Goal: Transaction & Acquisition: Book appointment/travel/reservation

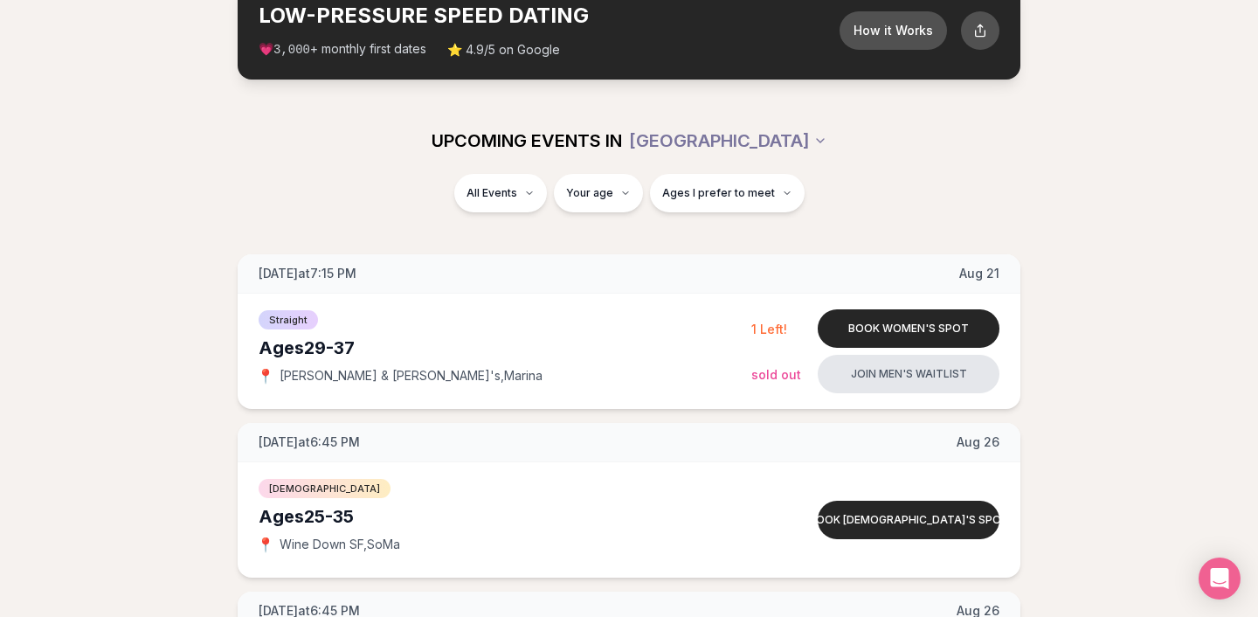
scroll to position [114, 0]
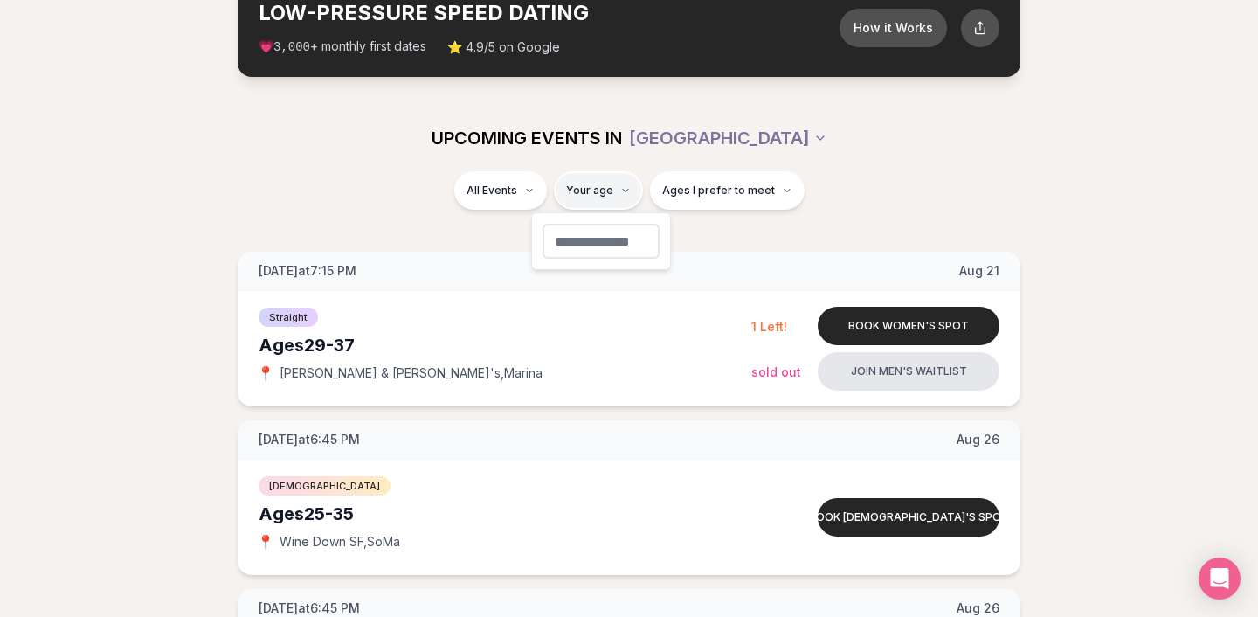
type input "**"
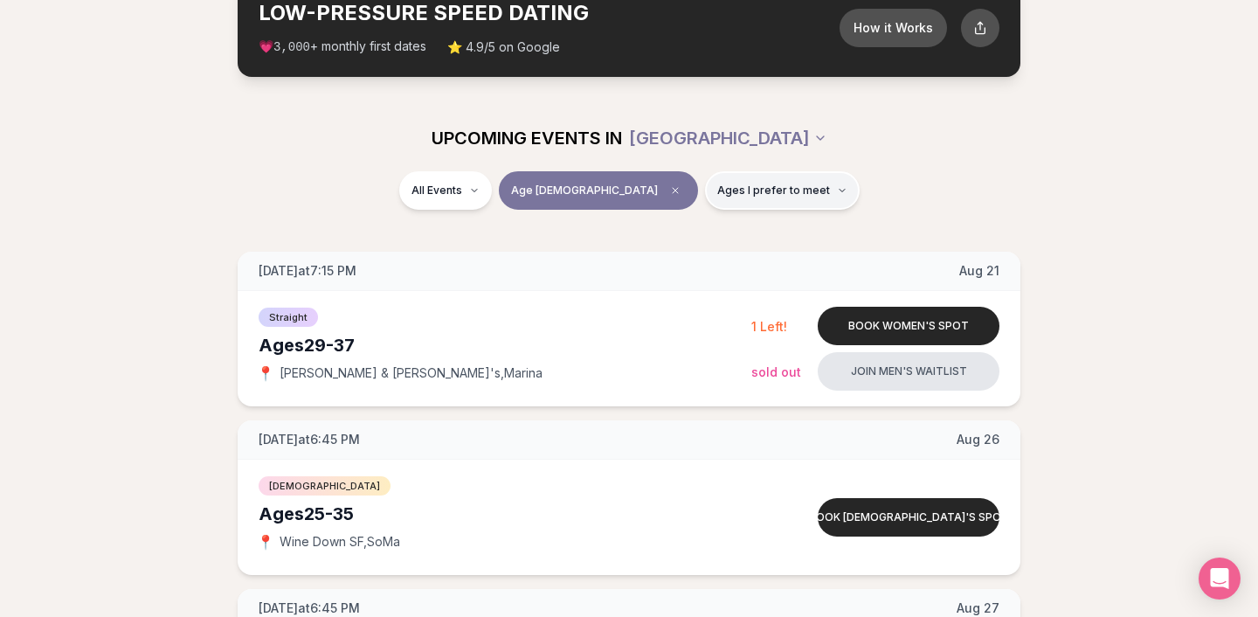
click at [725, 177] on button "Ages I prefer to meet" at bounding box center [782, 190] width 155 height 38
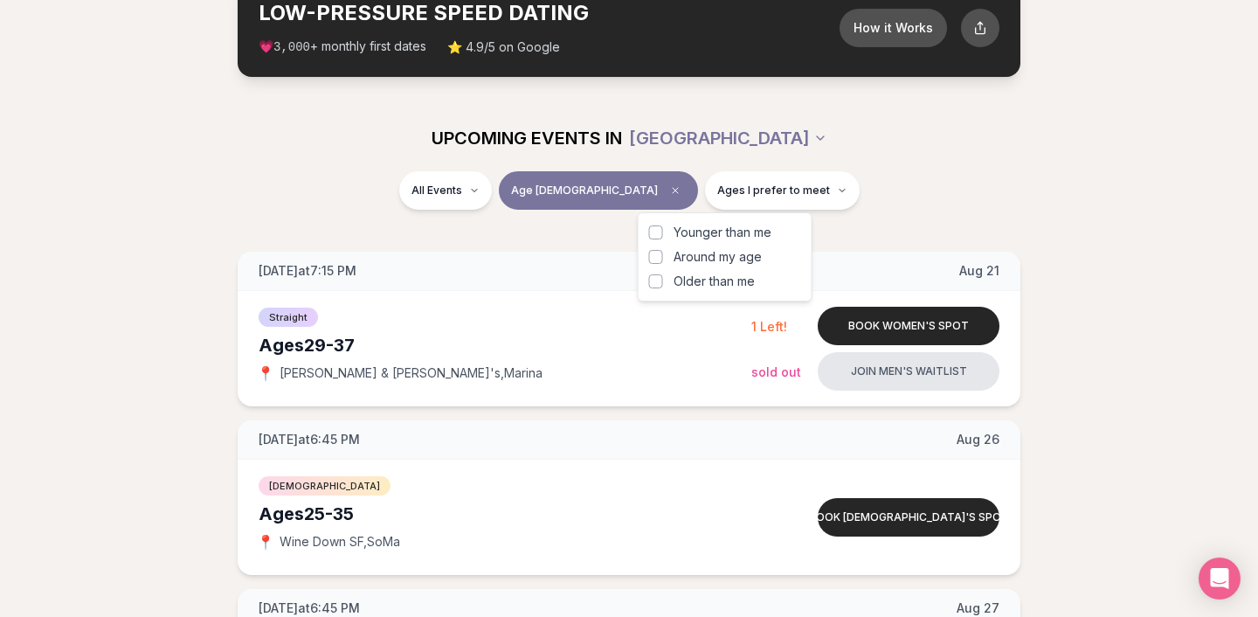
click at [659, 255] on button "Around my age" at bounding box center [656, 257] width 14 height 14
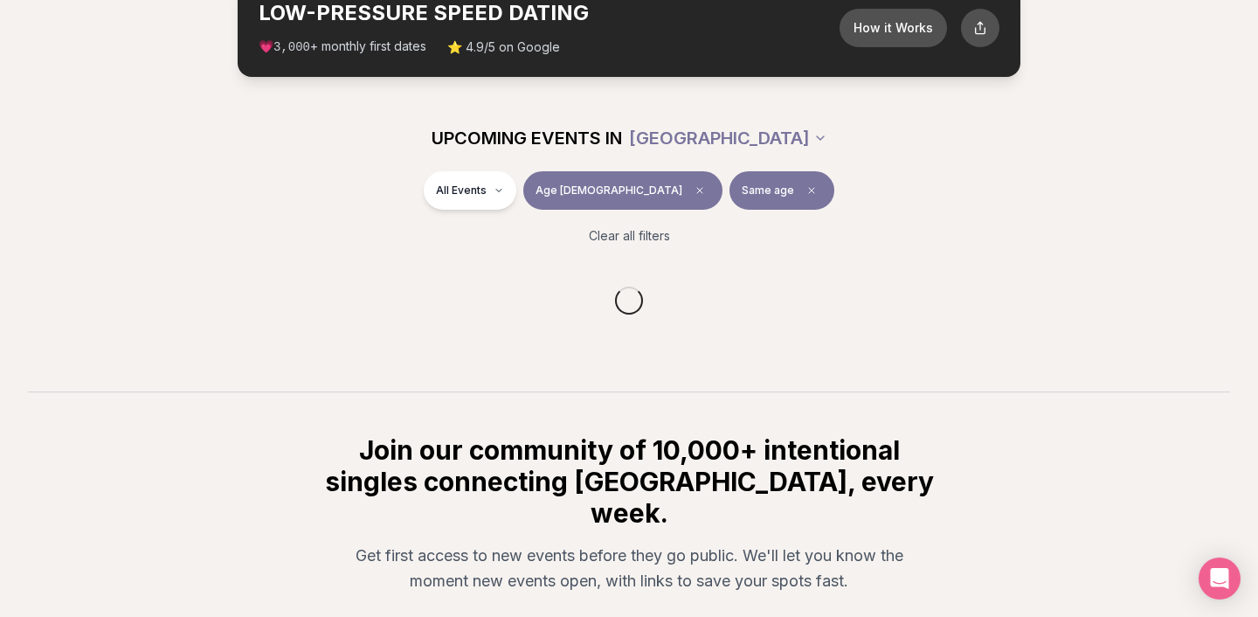
click at [1017, 147] on div "UPCOMING EVENTS IN [GEOGRAPHIC_DATA]" at bounding box center [629, 138] width 978 height 38
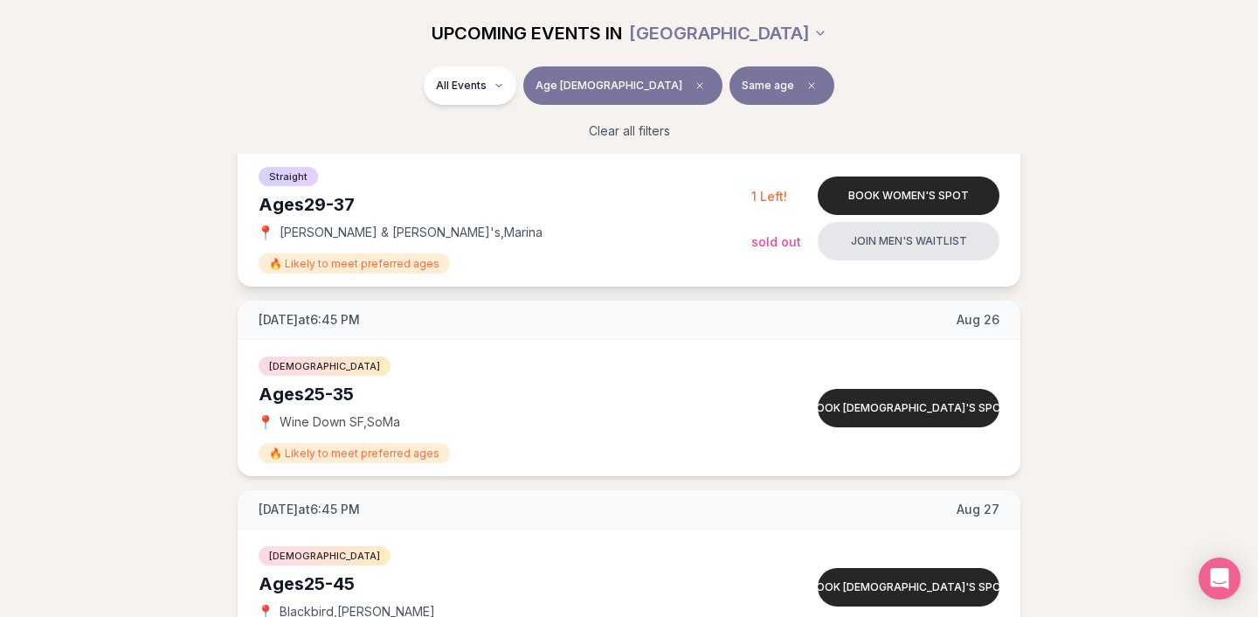
scroll to position [250, 0]
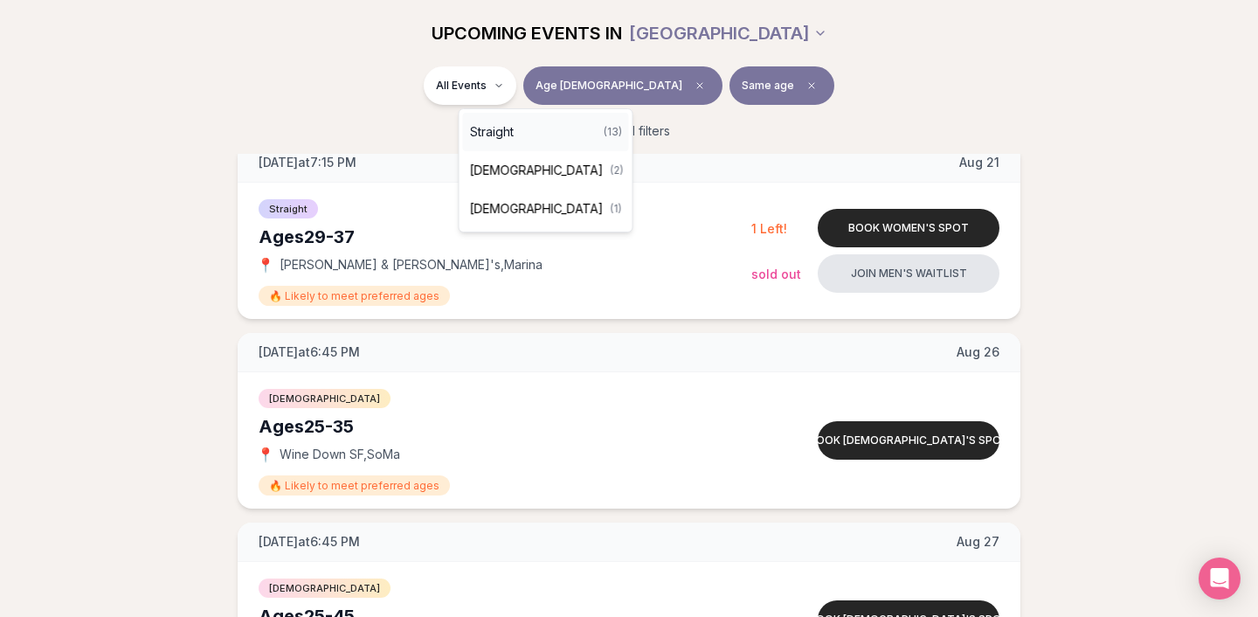
click at [529, 133] on div "Straight ( 13 )" at bounding box center [546, 132] width 166 height 38
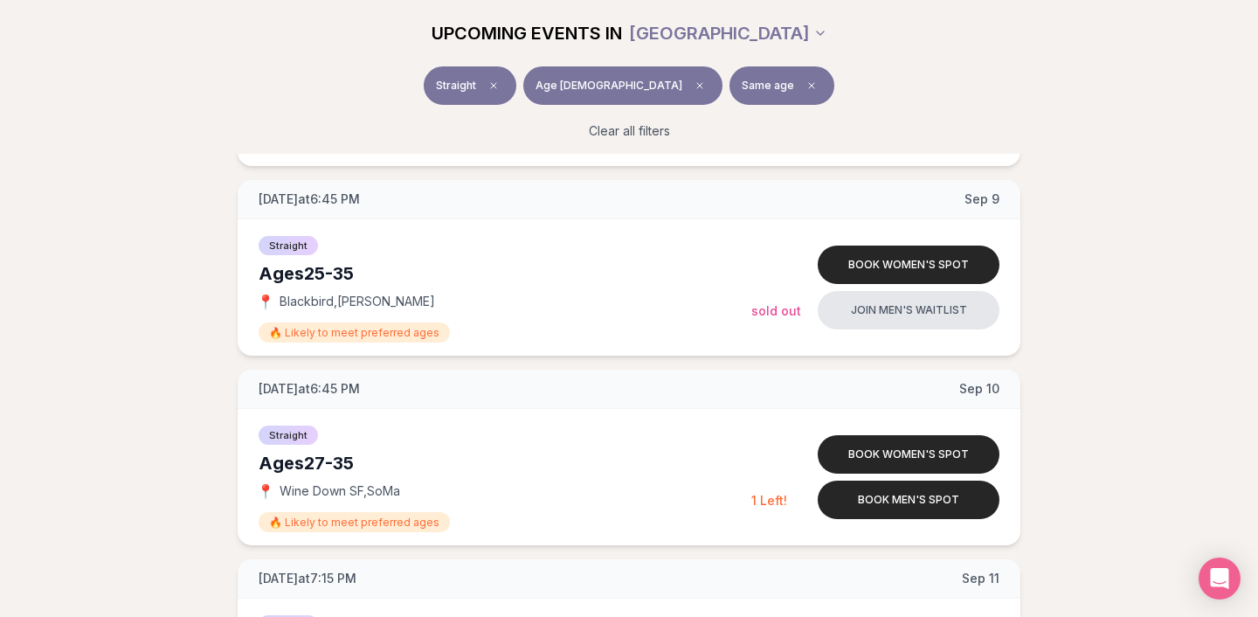
scroll to position [1162, 0]
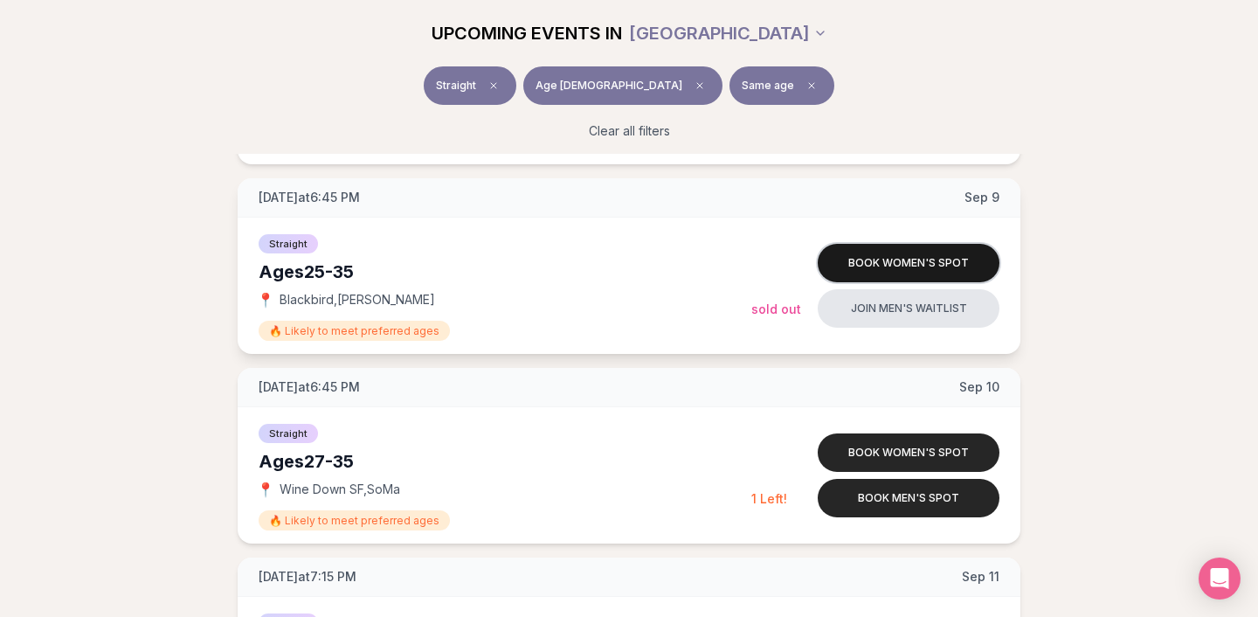
click at [911, 268] on button "Book women's spot" at bounding box center [908, 263] width 182 height 38
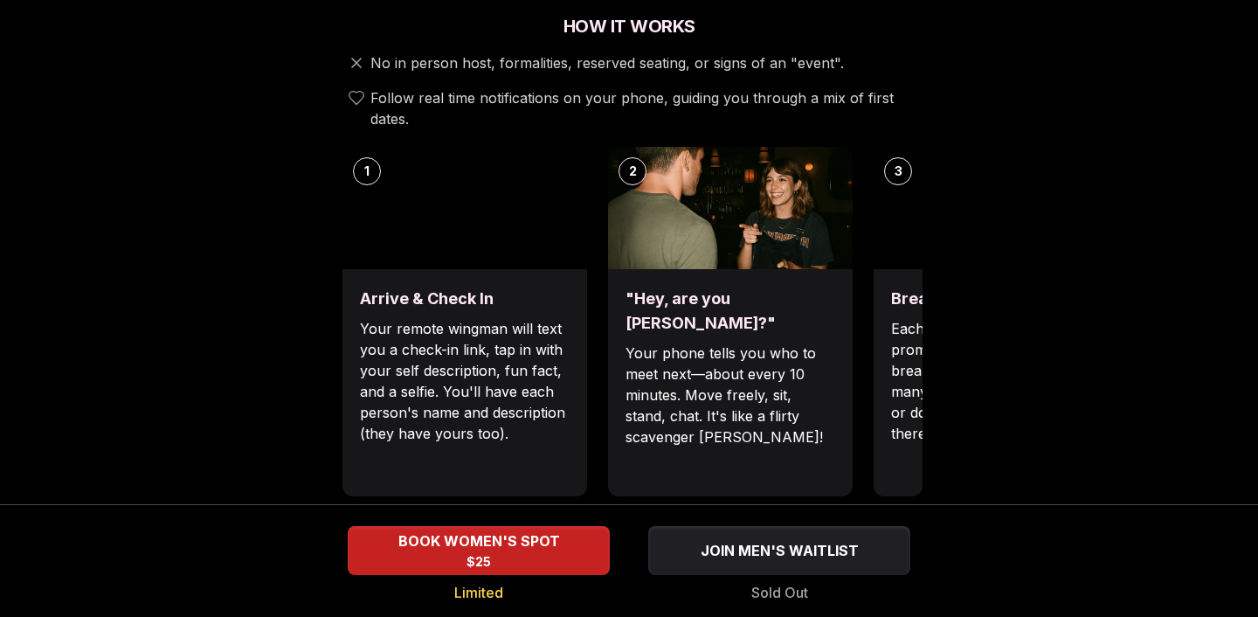
scroll to position [653, 0]
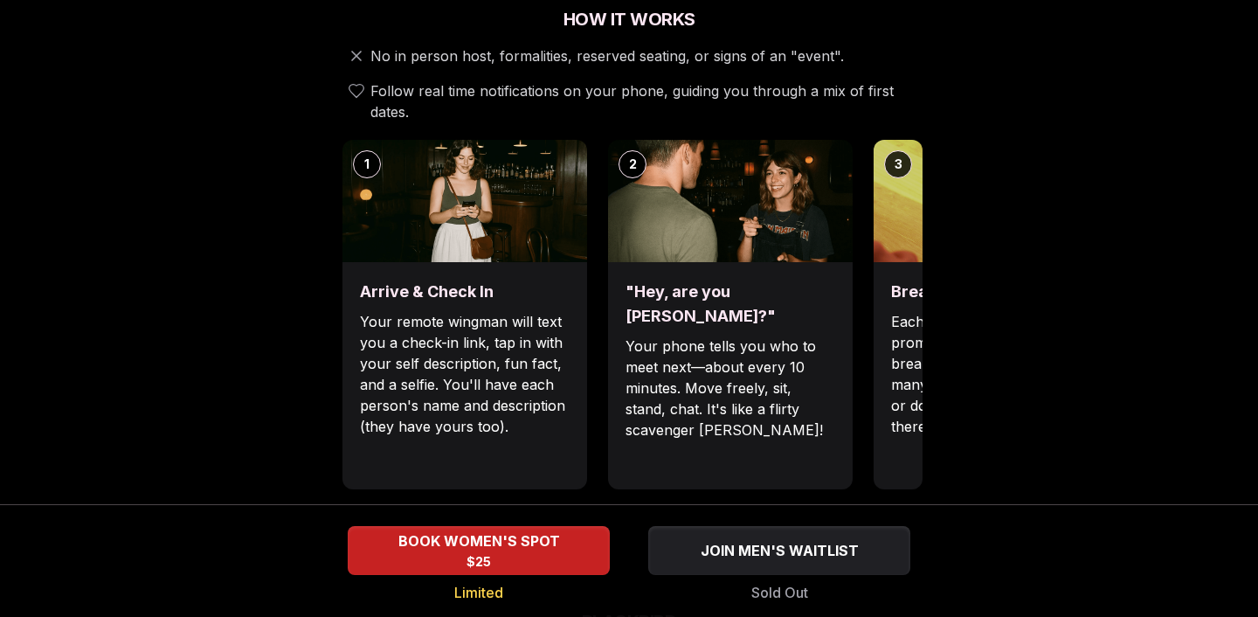
click at [916, 325] on p "Each date will have new convo prompts on screen to help break the ice. Cycle th…" at bounding box center [996, 374] width 210 height 126
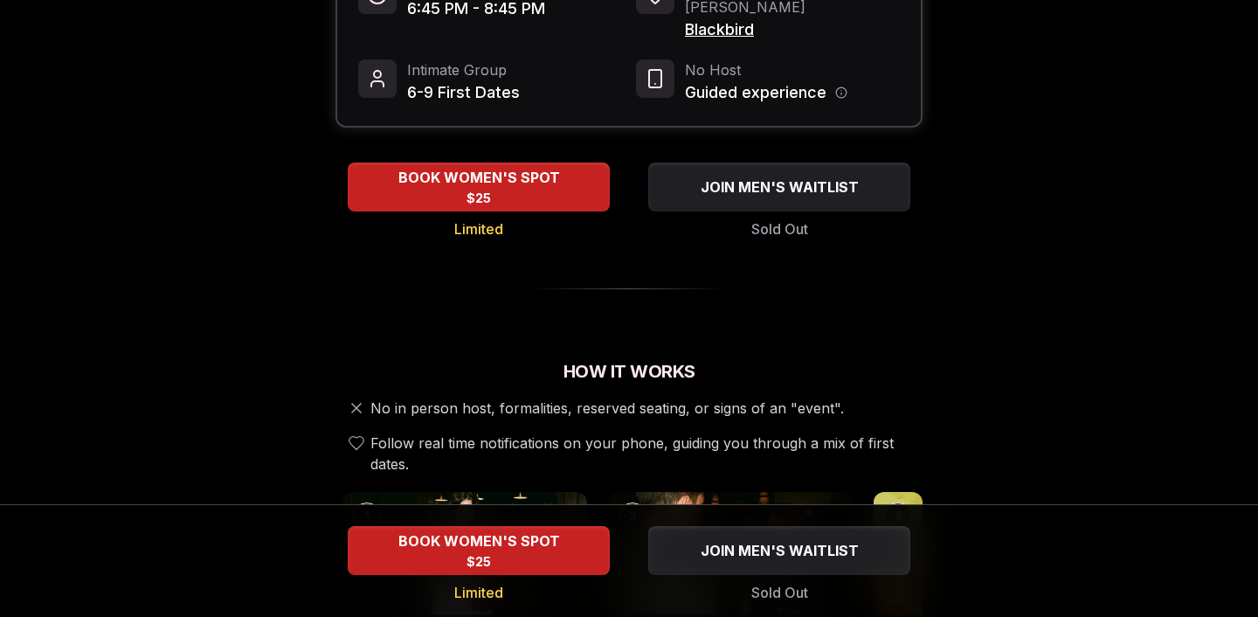
scroll to position [0, 0]
